Goal: Transaction & Acquisition: Purchase product/service

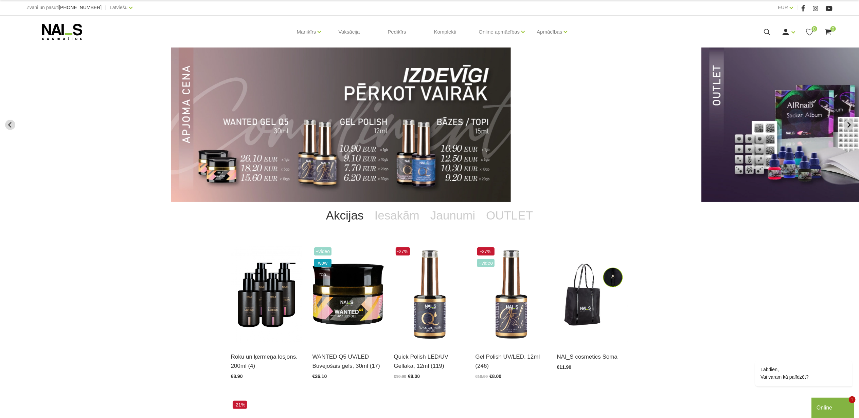
click at [847, 125] on icon "Next slide" at bounding box center [848, 125] width 6 height 6
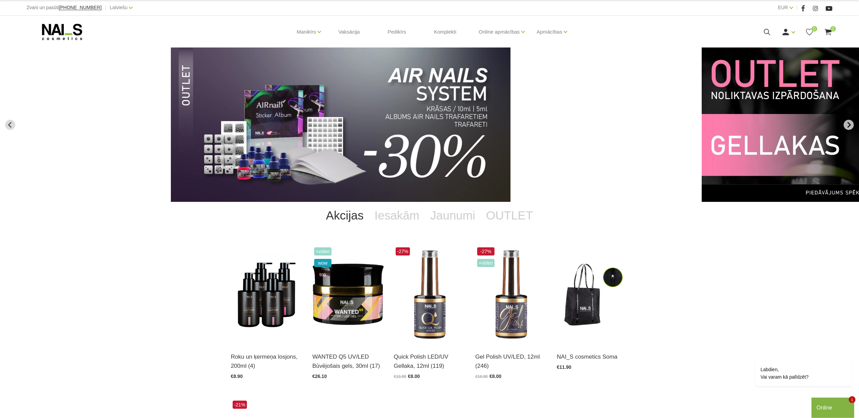
click at [847, 125] on icon "Next slide" at bounding box center [848, 125] width 6 height 6
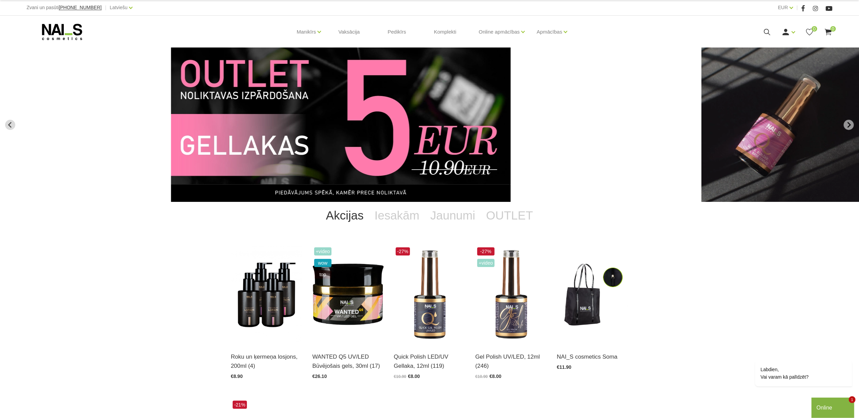
click at [466, 124] on img "11 of 12" at bounding box center [340, 125] width 339 height 154
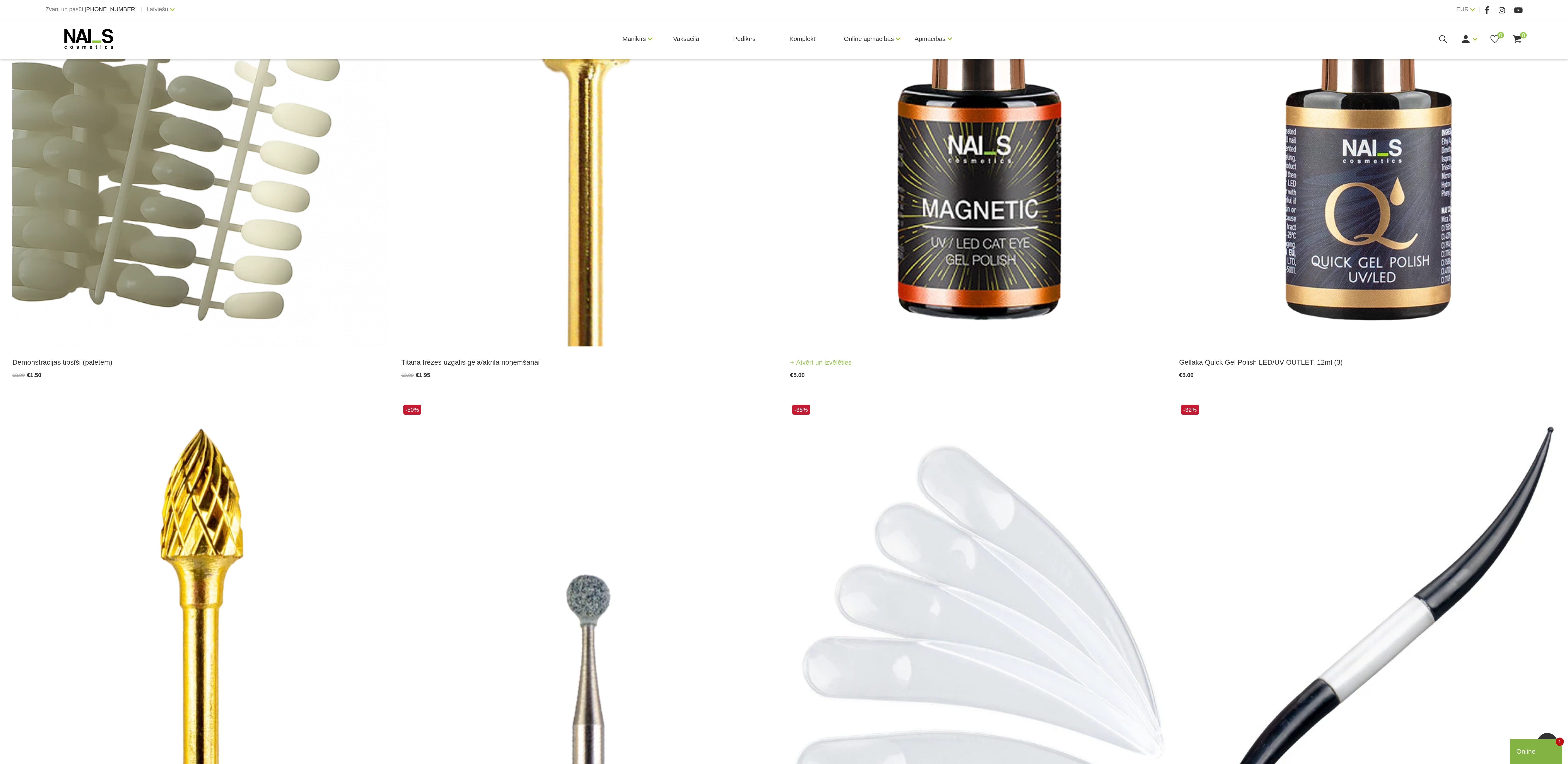
scroll to position [192, 0]
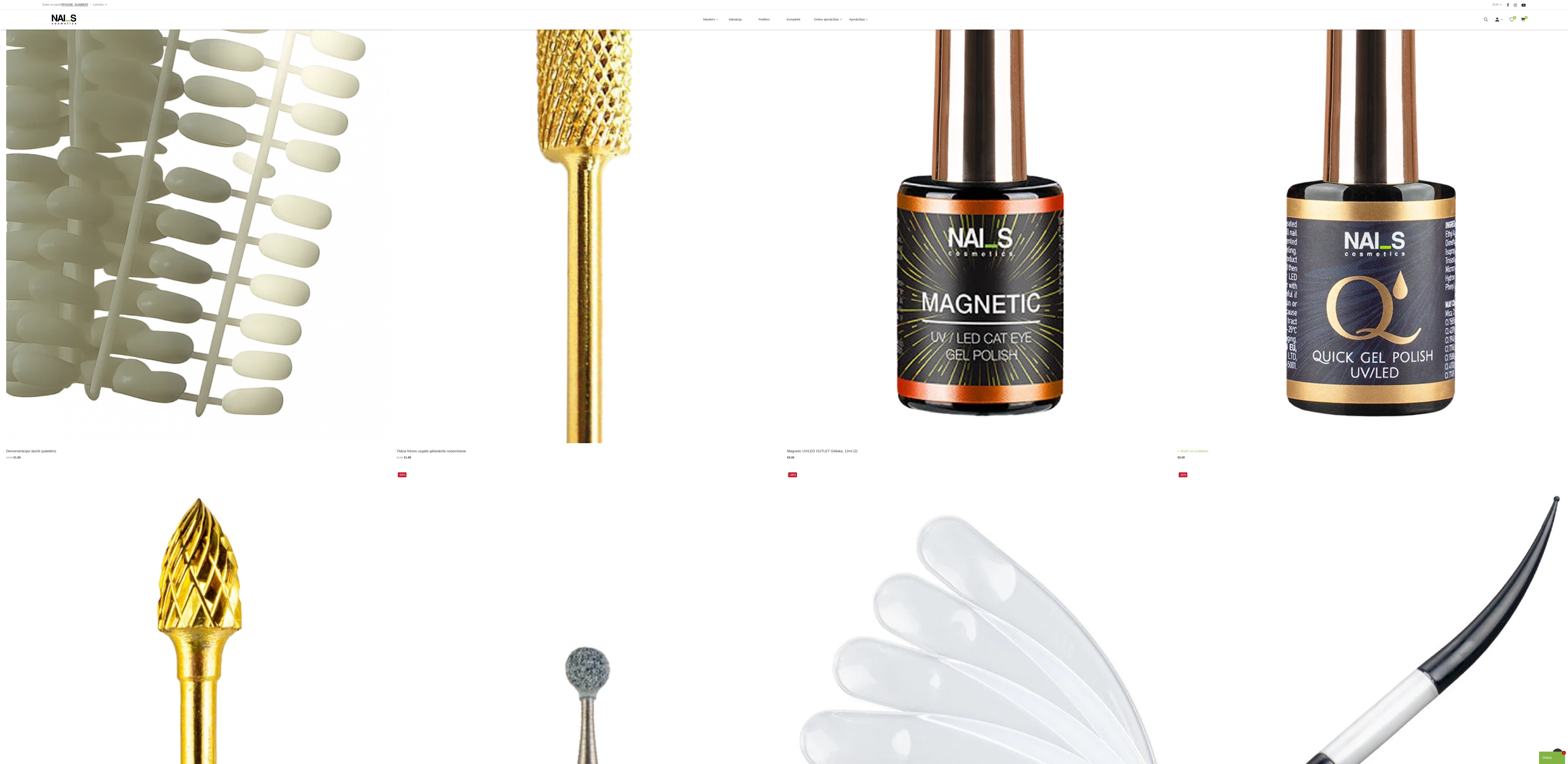
click at [522, 254] on img at bounding box center [1370, 179] width 384 height 528
